Goal: Transaction & Acquisition: Subscribe to service/newsletter

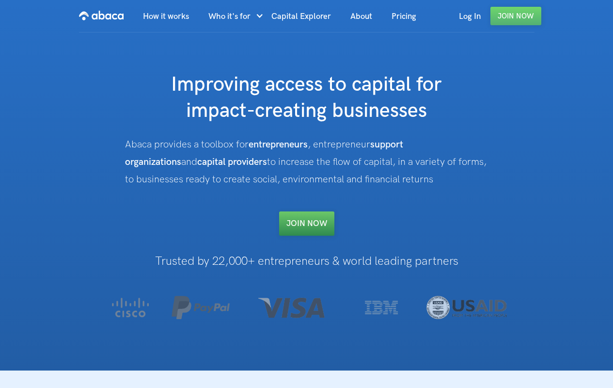
click at [315, 227] on link "Join NOW" at bounding box center [306, 223] width 55 height 24
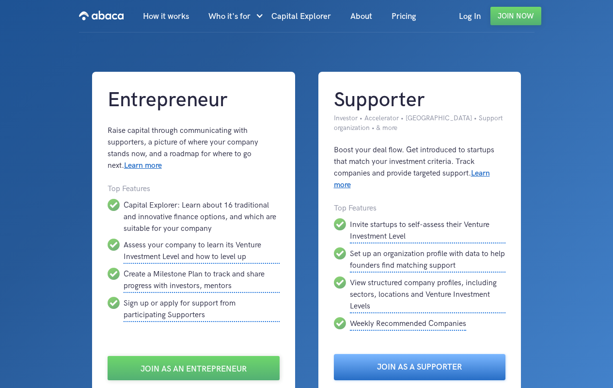
click at [406, 369] on link "Join as a Supporter" at bounding box center [420, 367] width 172 height 26
click at [256, 226] on div "Capital Explorer: Learn about 16 traditional and innovative finance options, an…" at bounding box center [202, 217] width 156 height 36
click at [390, 368] on link "Join as a Supporter" at bounding box center [420, 367] width 172 height 26
